Goal: Information Seeking & Learning: Learn about a topic

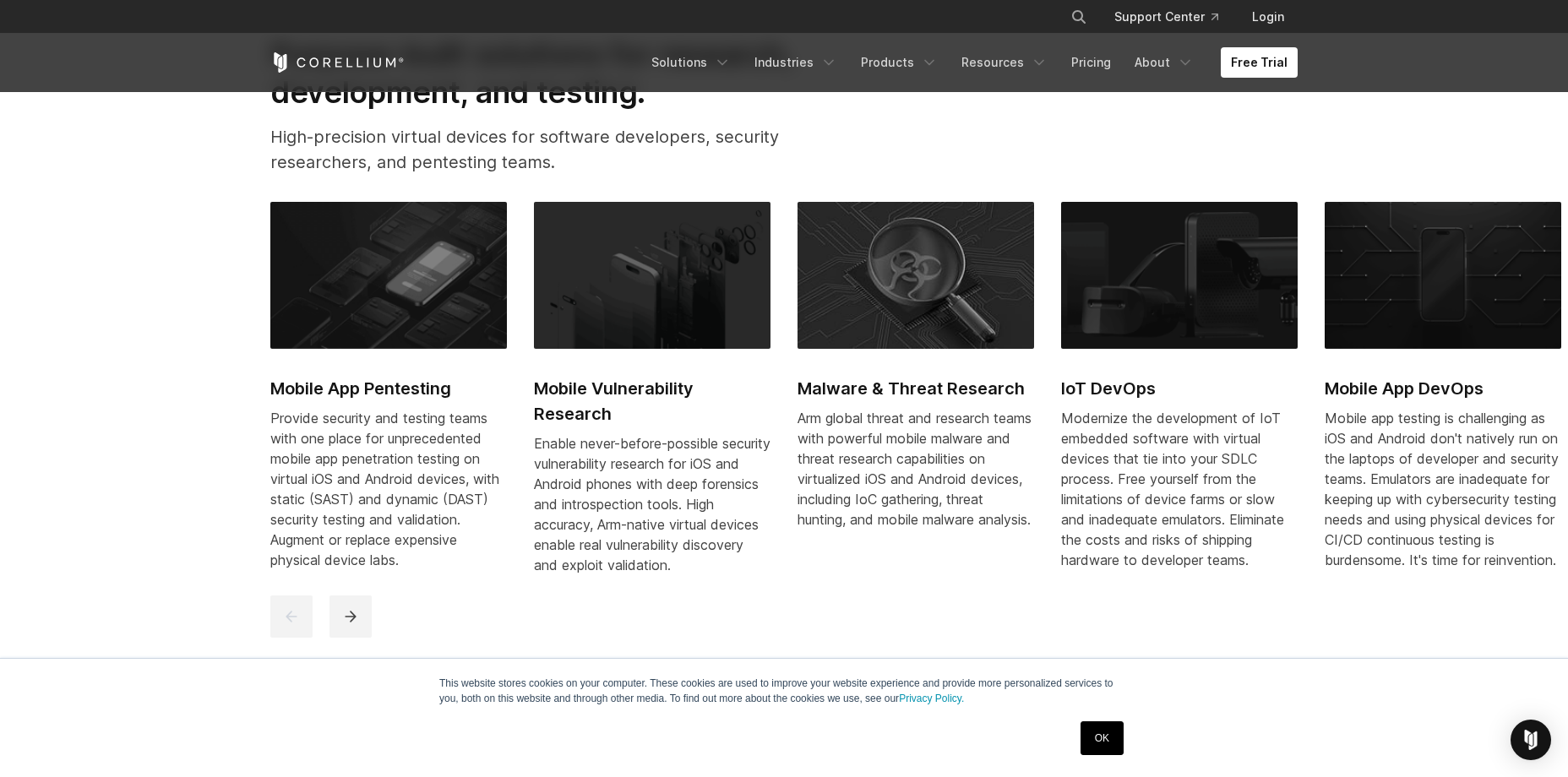
scroll to position [844, 0]
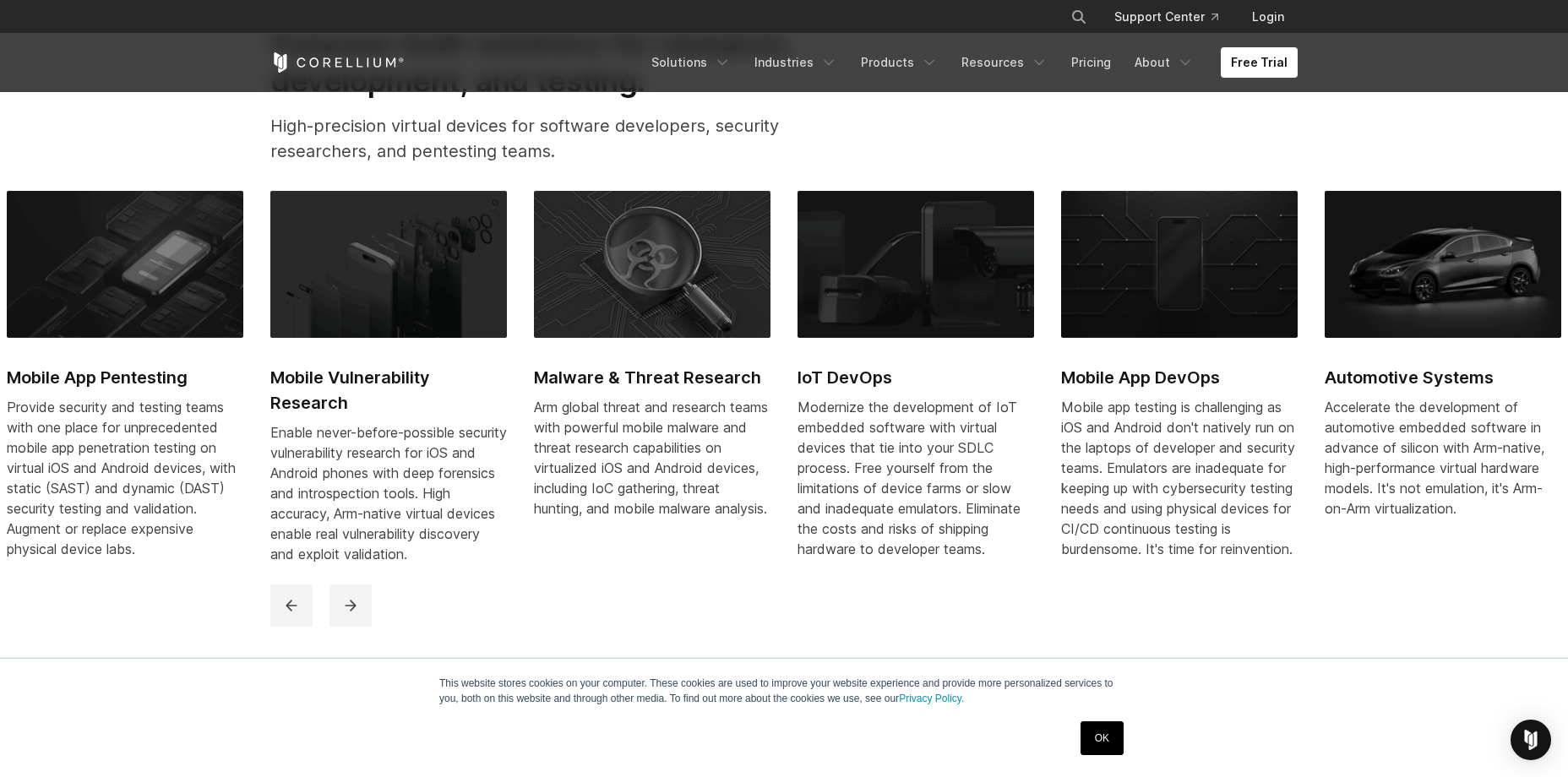
drag, startPoint x: 578, startPoint y: 407, endPoint x: -38, endPoint y: 372, distance: 617.0
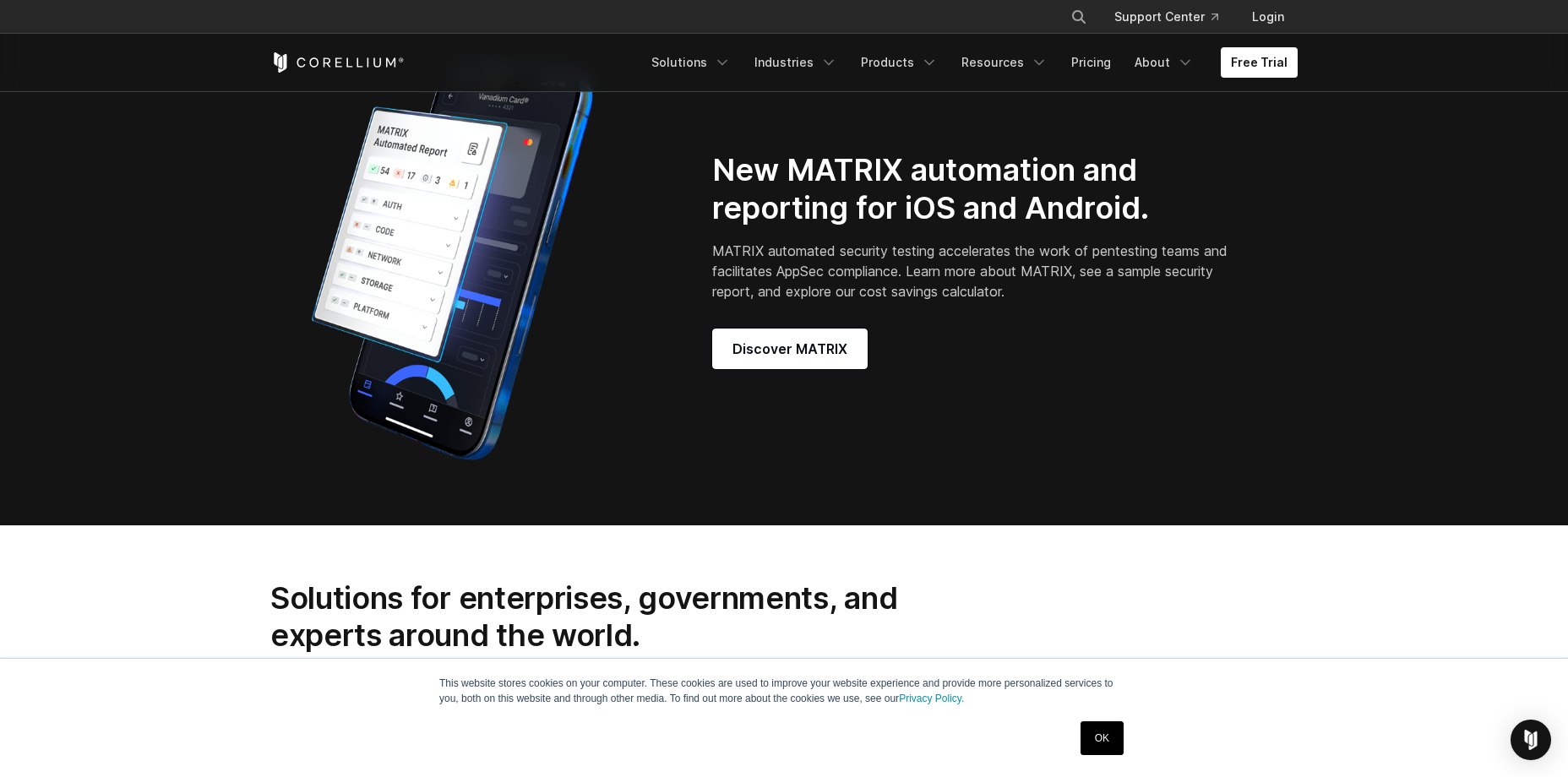
scroll to position [1521, 0]
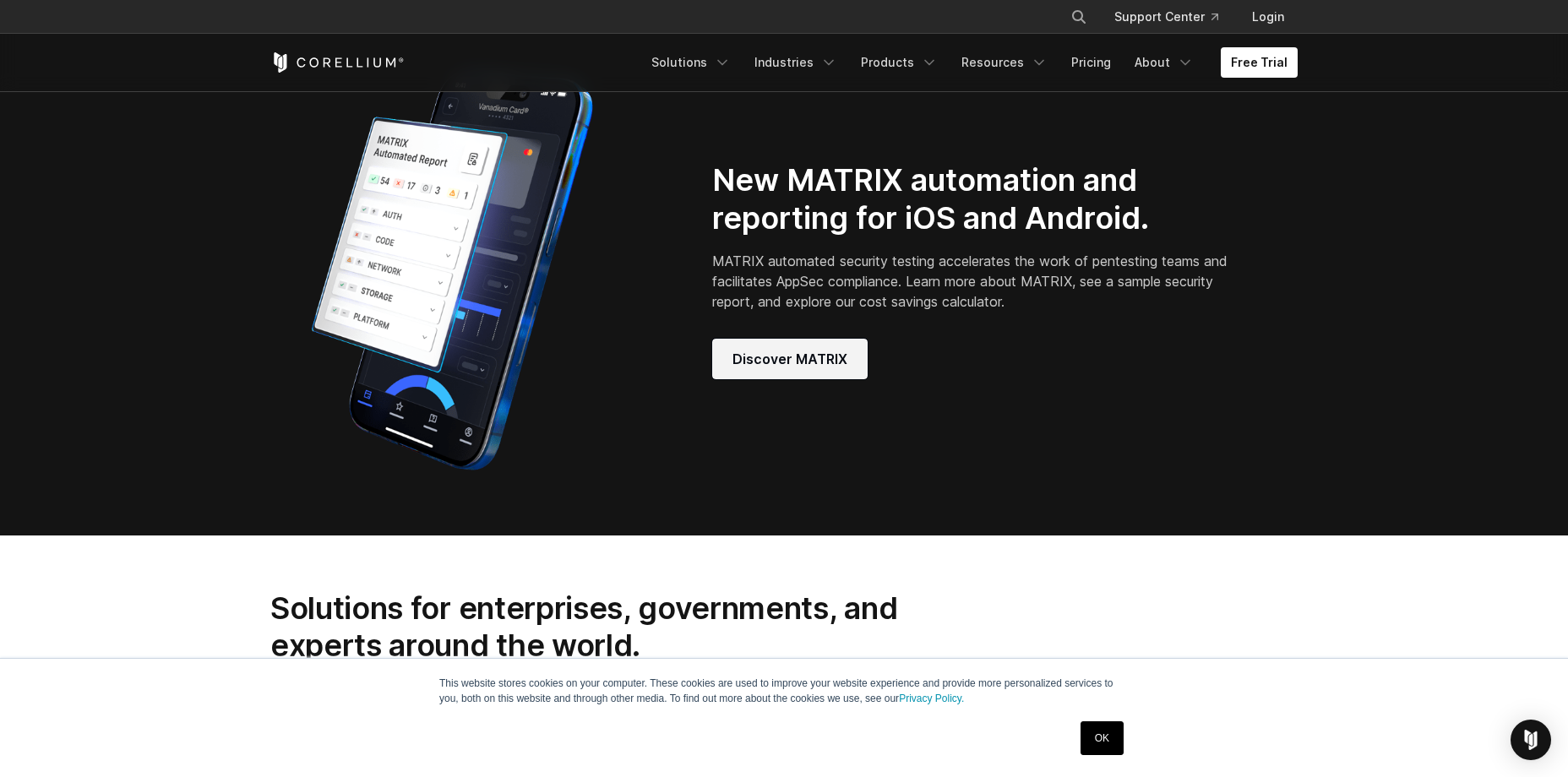
click at [750, 369] on span "Discover MATRIX" at bounding box center [790, 359] width 115 height 20
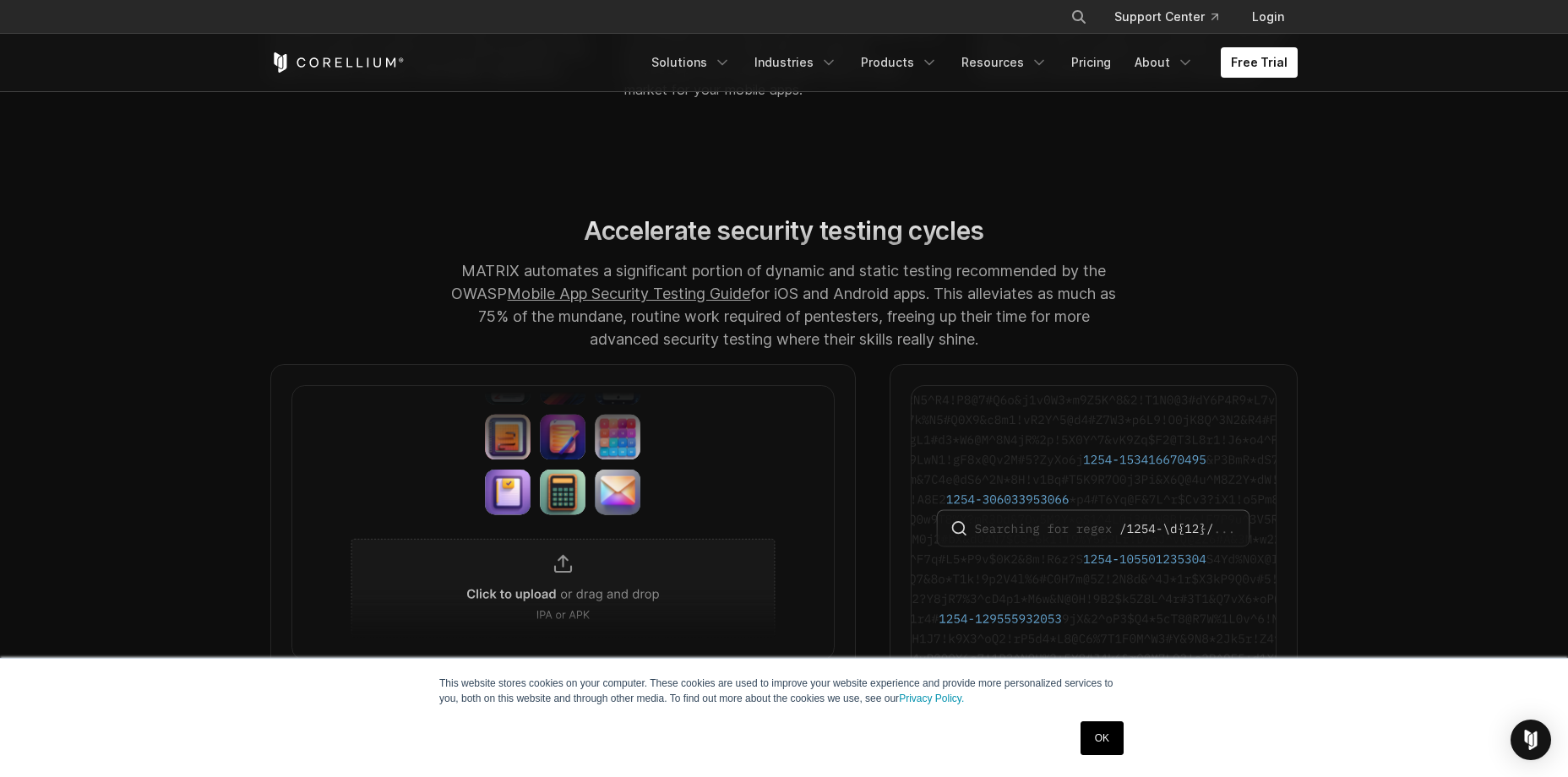
scroll to position [1690, 0]
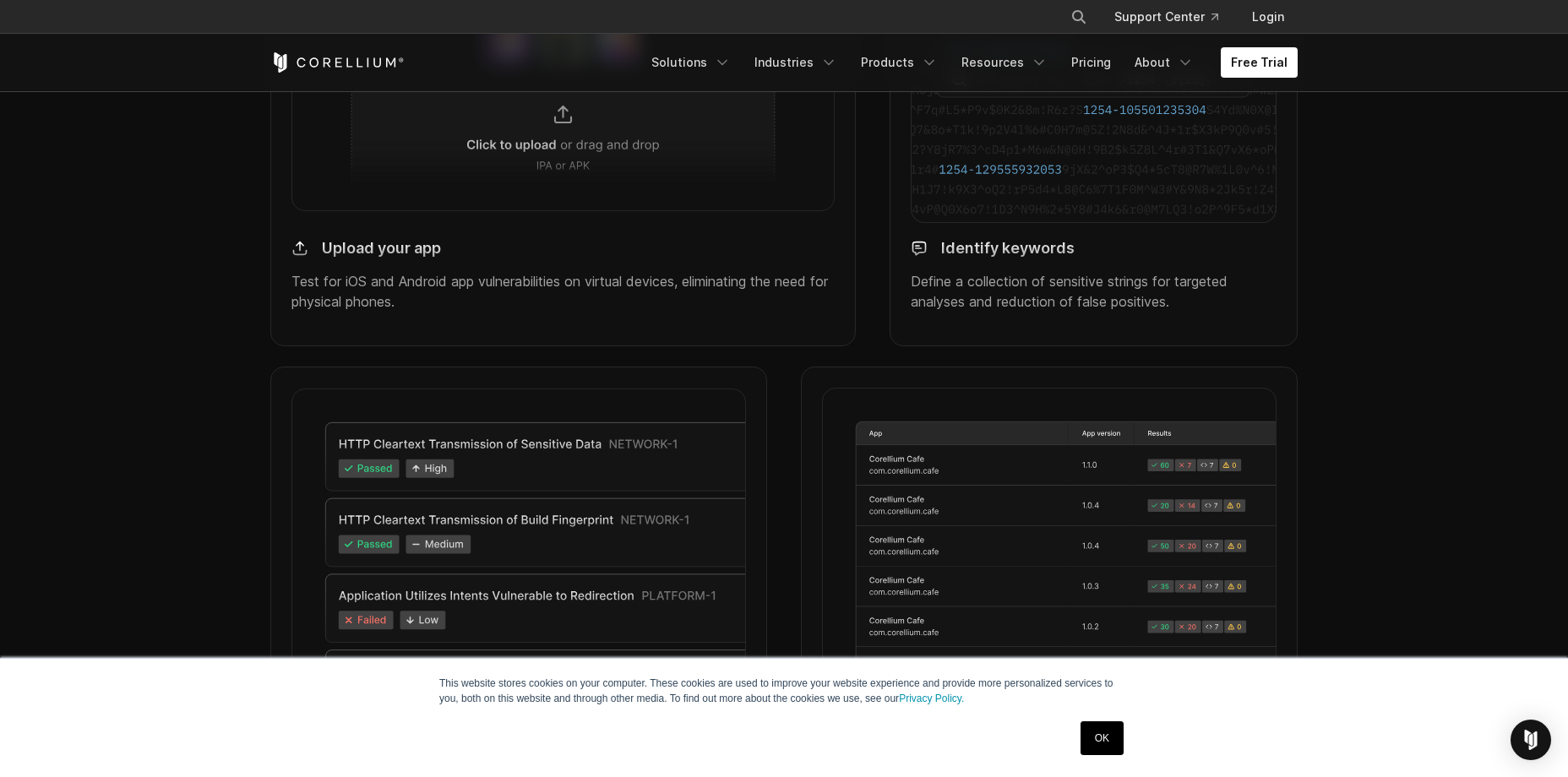
click at [431, 259] on h4 "Upload your app" at bounding box center [381, 249] width 119 height 20
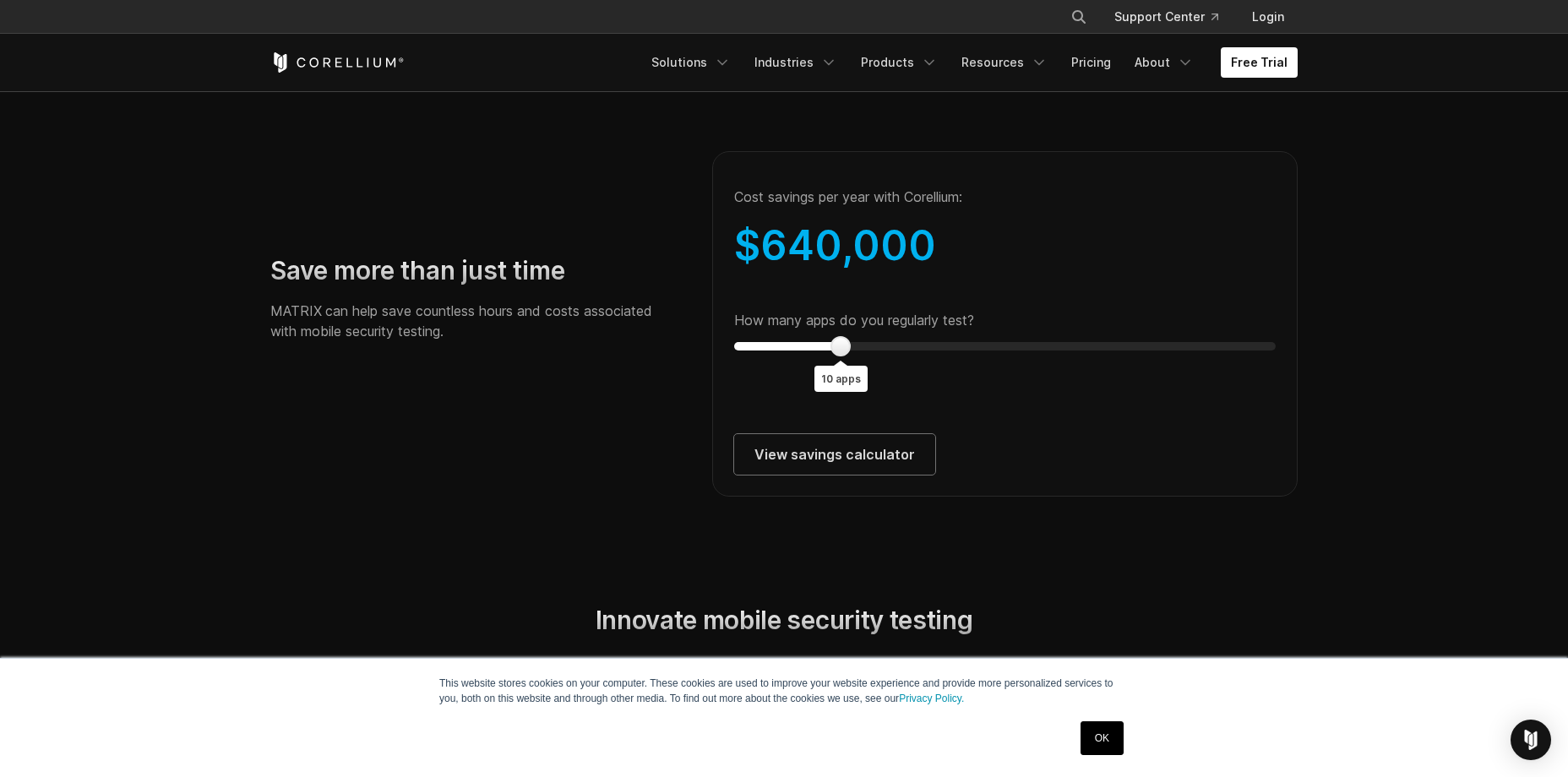
scroll to position [3042, 0]
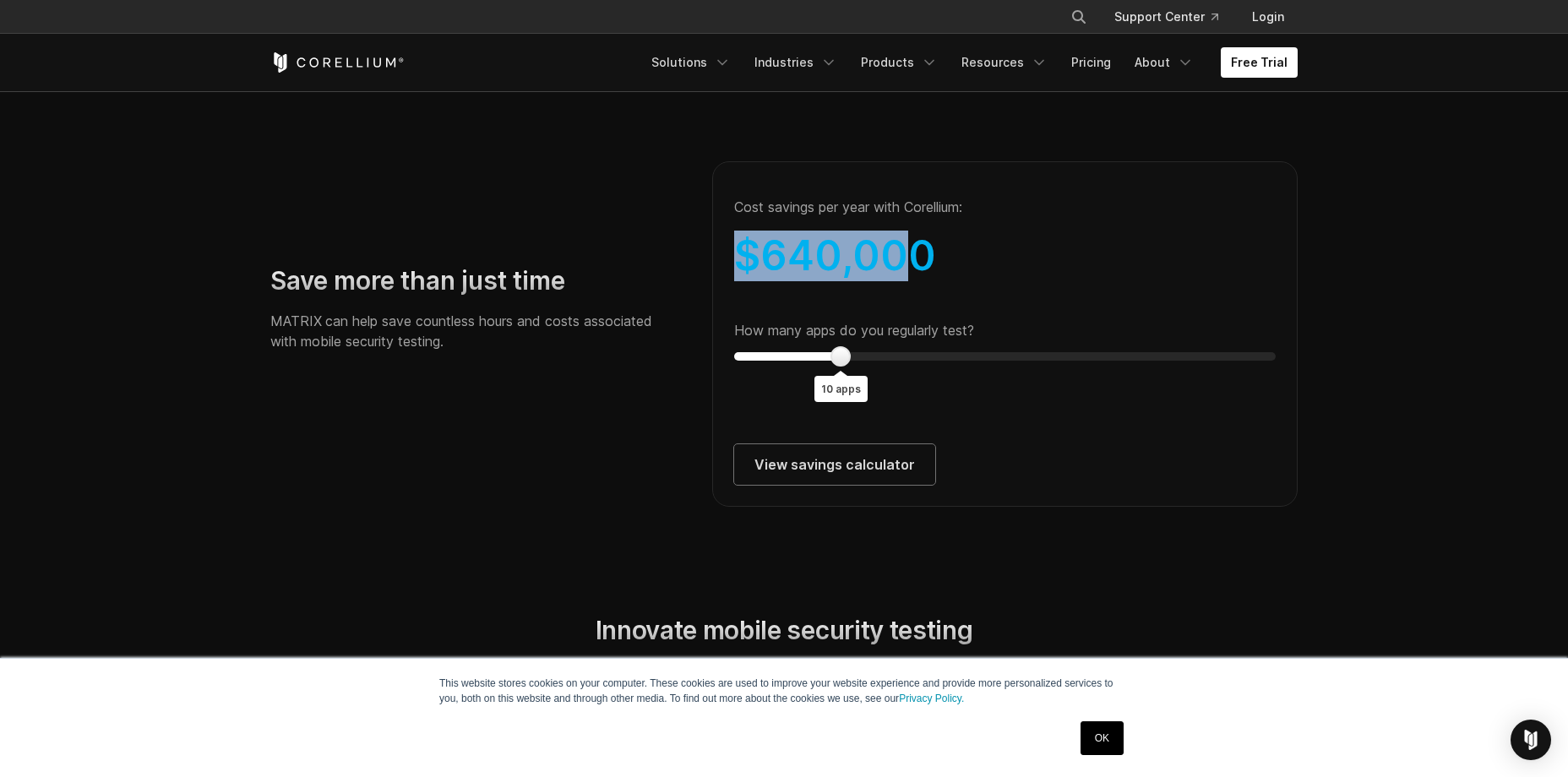
drag, startPoint x: 739, startPoint y: 279, endPoint x: 893, endPoint y: 299, distance: 155.3
click at [893, 282] on div "$ 640,000" at bounding box center [1005, 255] width 542 height 51
click at [893, 281] on span "640,000" at bounding box center [848, 255] width 176 height 50
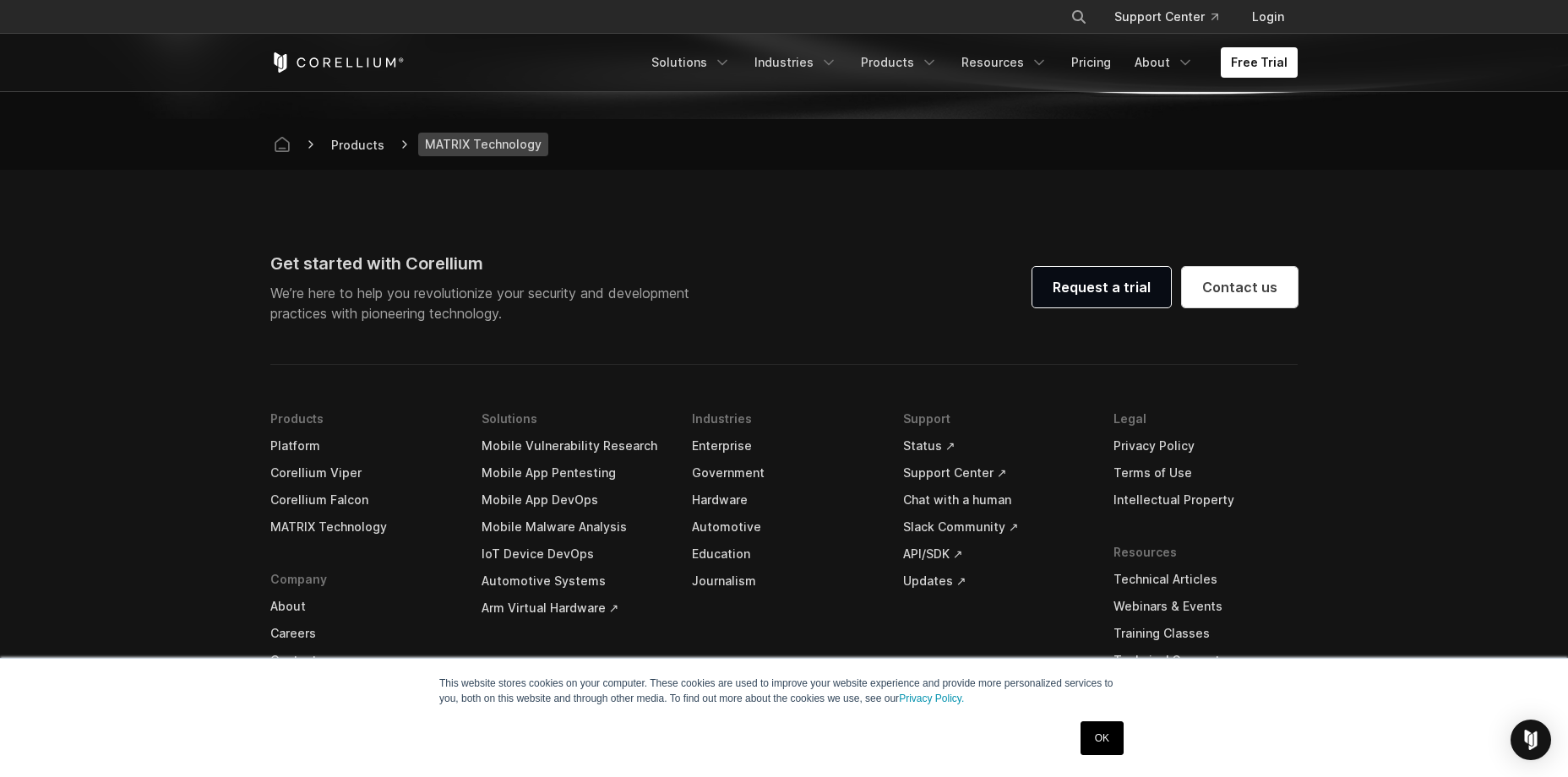
scroll to position [6387, 0]
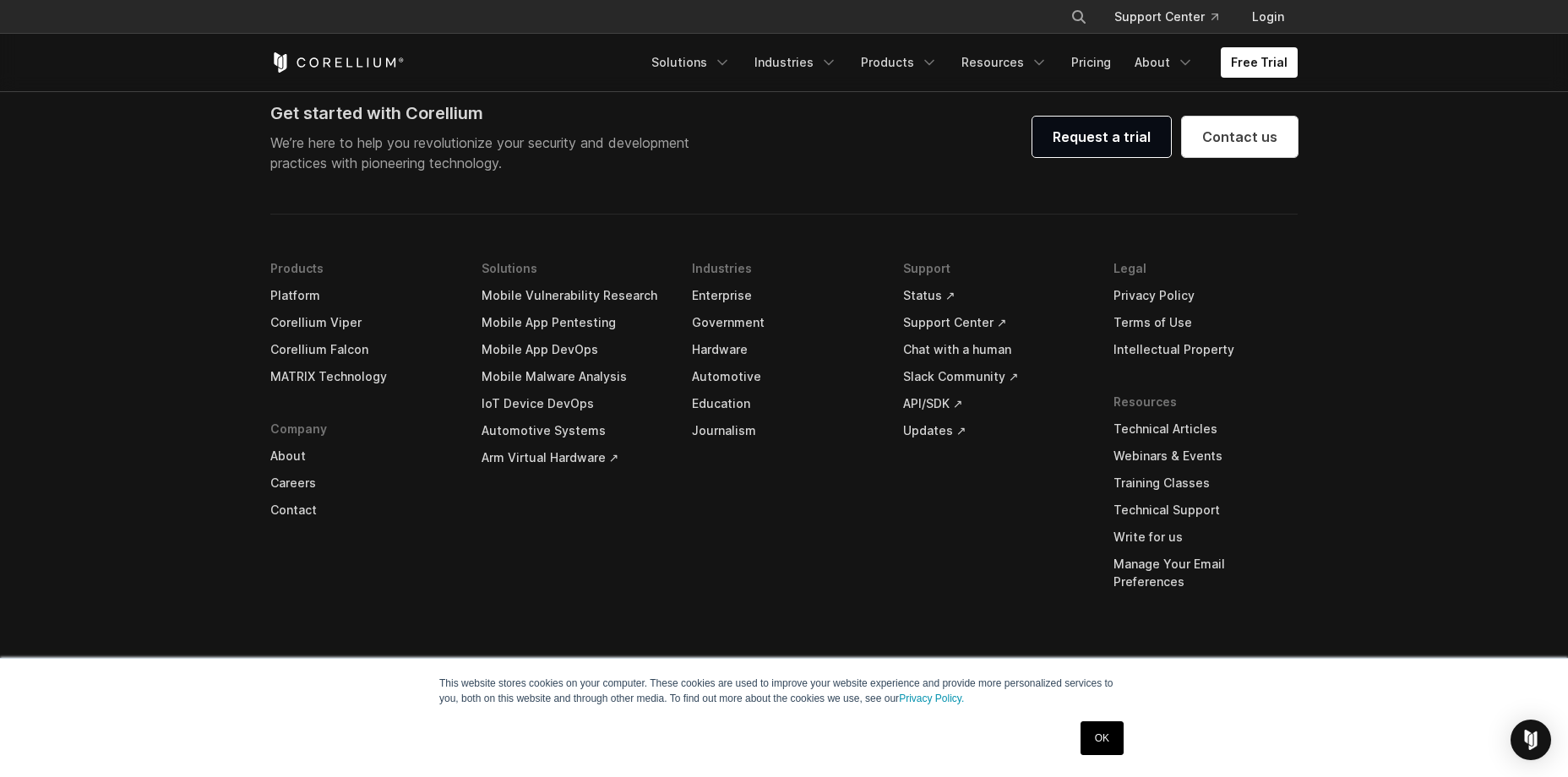
click at [531, 336] on link "Mobile App Pentesting" at bounding box center [574, 323] width 185 height 27
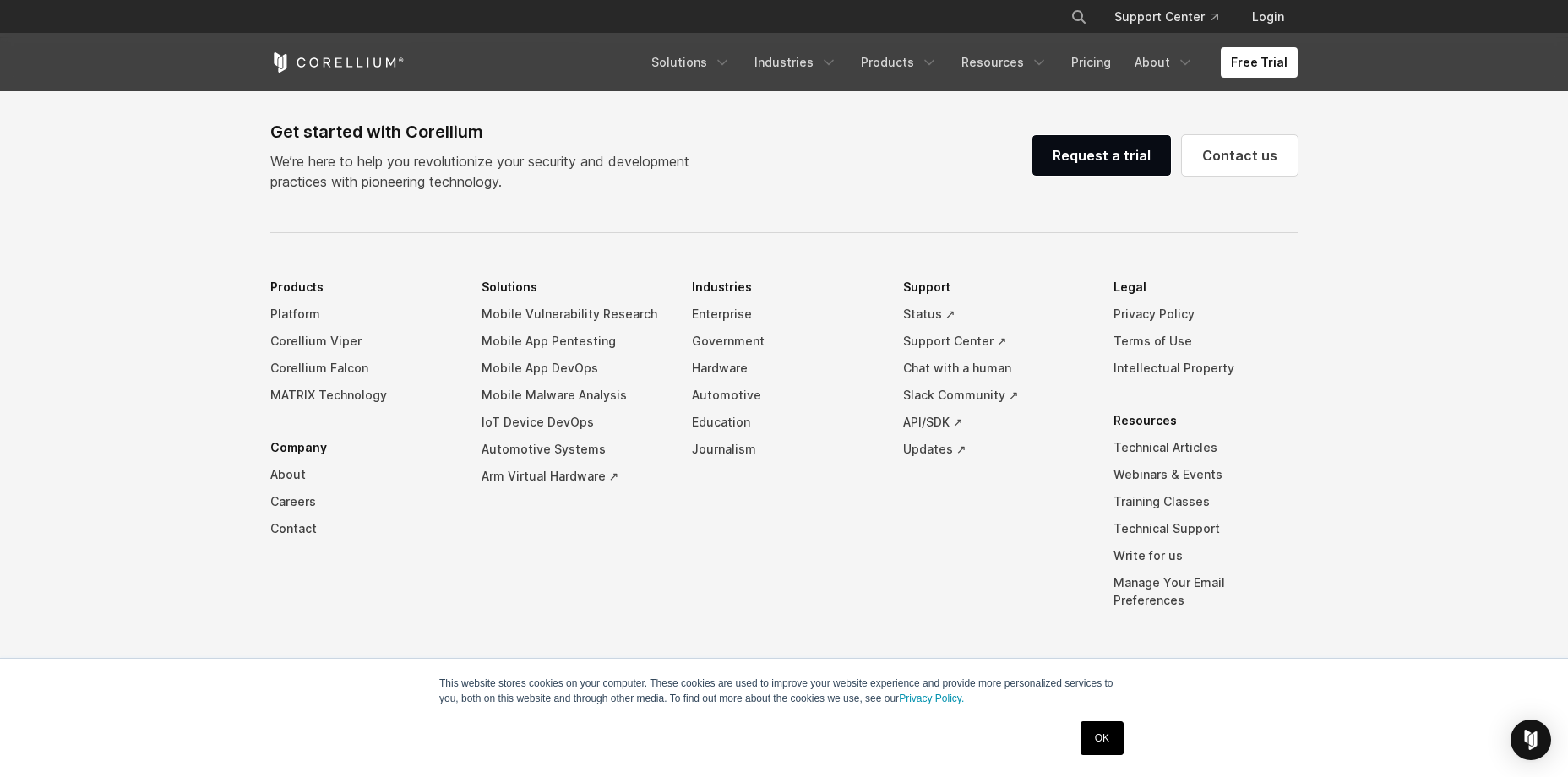
scroll to position [5342, 0]
click at [456, 129] on div "Get started with Corellium" at bounding box center [486, 131] width 433 height 26
copy div "Corellium"
click at [978, 143] on div "Get started with Corellium We’re here to help you revolutionize your security a…" at bounding box center [783, 154] width 1027 height 72
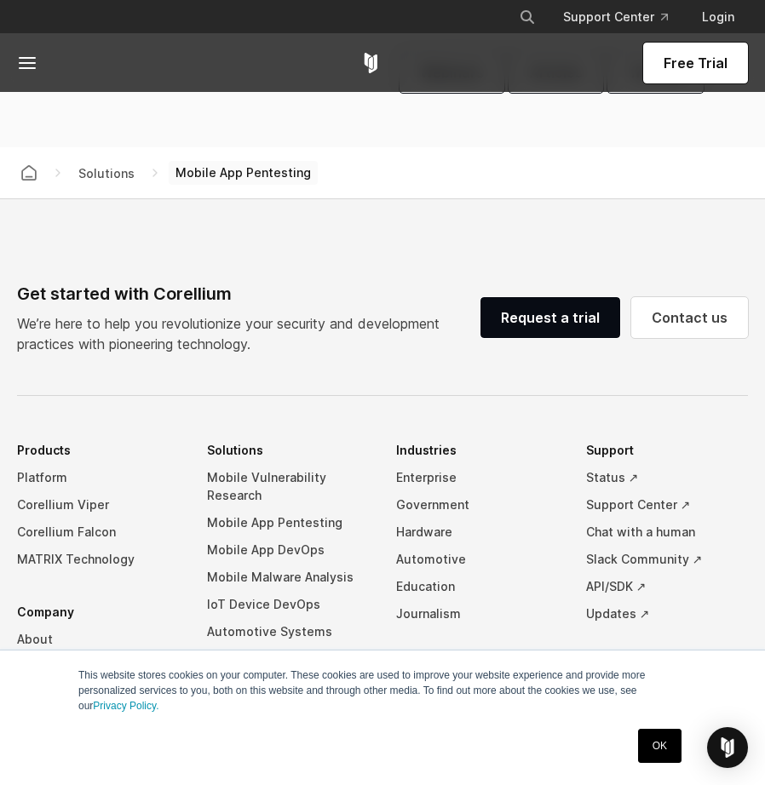
scroll to position [5315, 0]
